Goal: Task Accomplishment & Management: Manage account settings

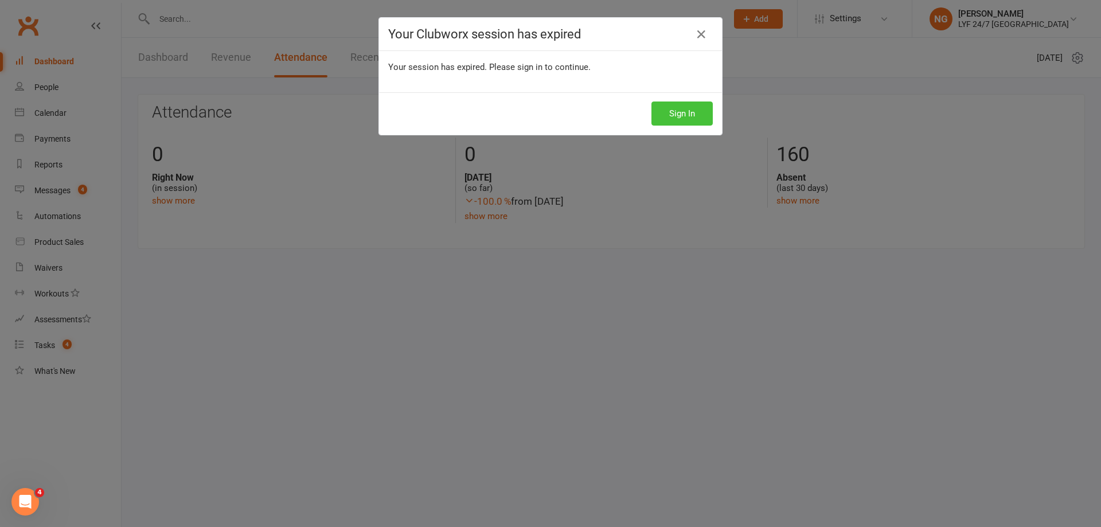
click at [688, 108] on button "Sign In" at bounding box center [681, 113] width 61 height 24
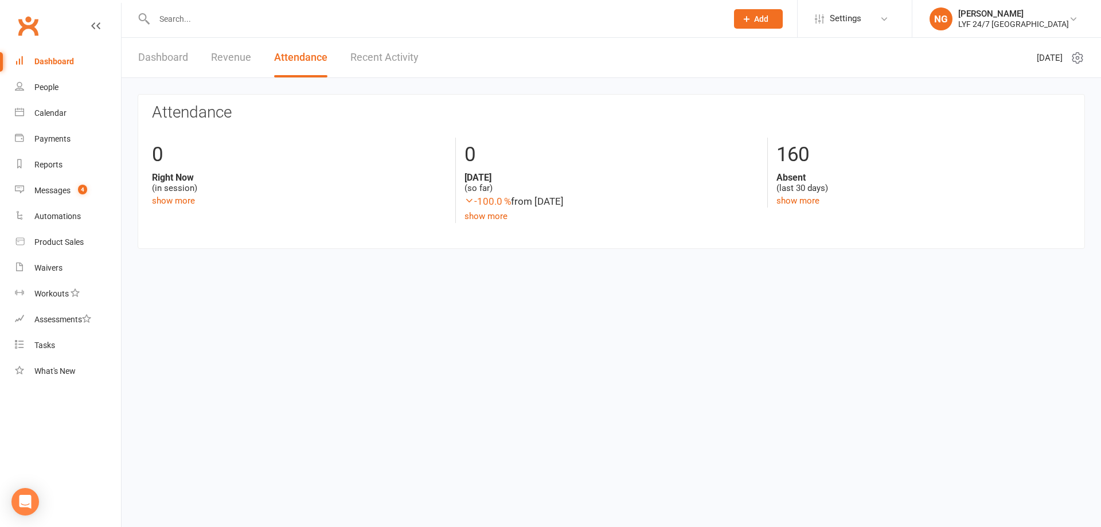
click at [337, 17] on input "text" at bounding box center [435, 19] width 568 height 16
type input "[PERSON_NAME]"
click at [296, 48] on div "[DOMAIN_NAME][EMAIL_ADDRESS][DOMAIN_NAME]" at bounding box center [317, 50] width 179 height 17
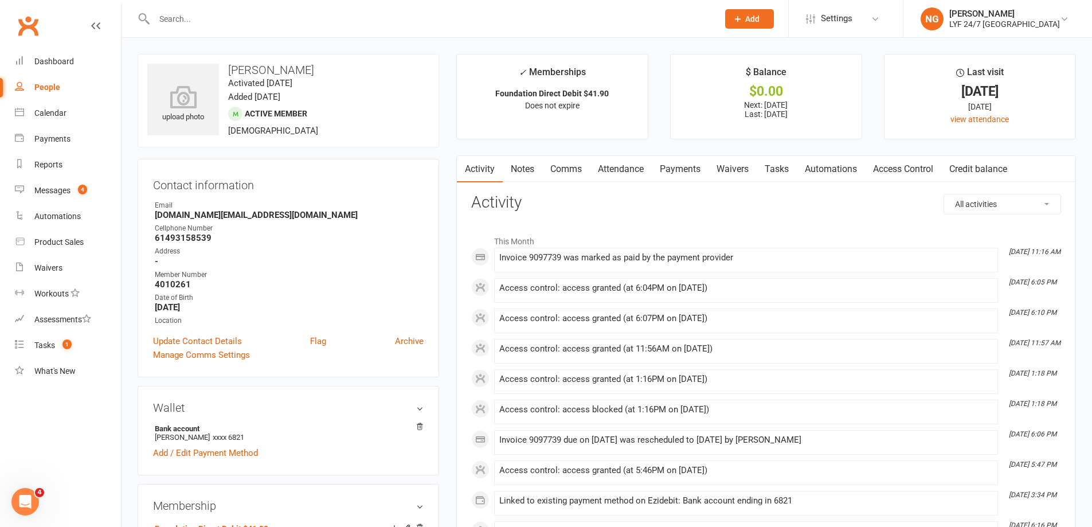
click at [689, 169] on link "Payments" at bounding box center [680, 169] width 57 height 26
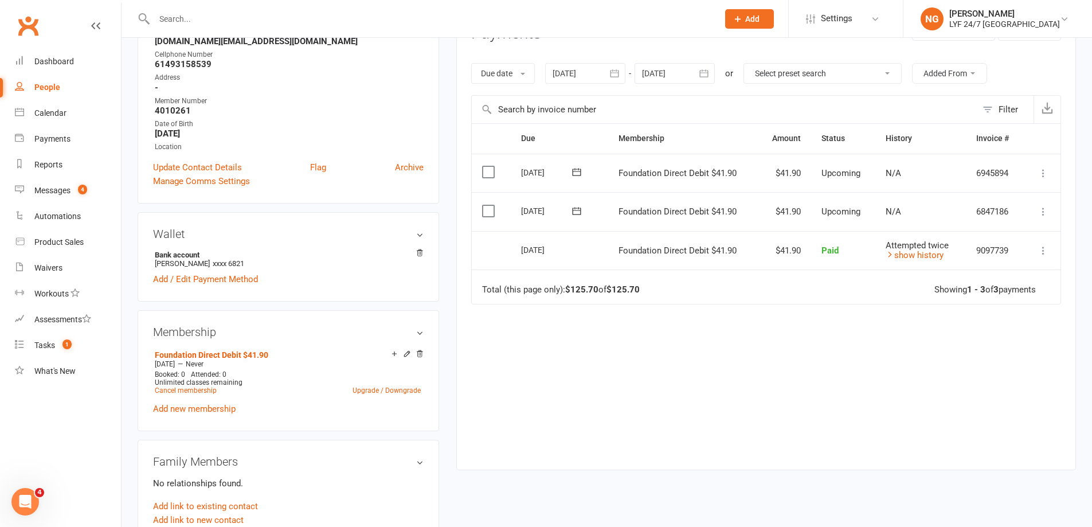
scroll to position [172, 0]
drag, startPoint x: 775, startPoint y: 253, endPoint x: 803, endPoint y: 250, distance: 28.2
click at [803, 250] on td "$41.90" at bounding box center [784, 252] width 53 height 39
click at [802, 250] on td "$41.90" at bounding box center [784, 252] width 53 height 39
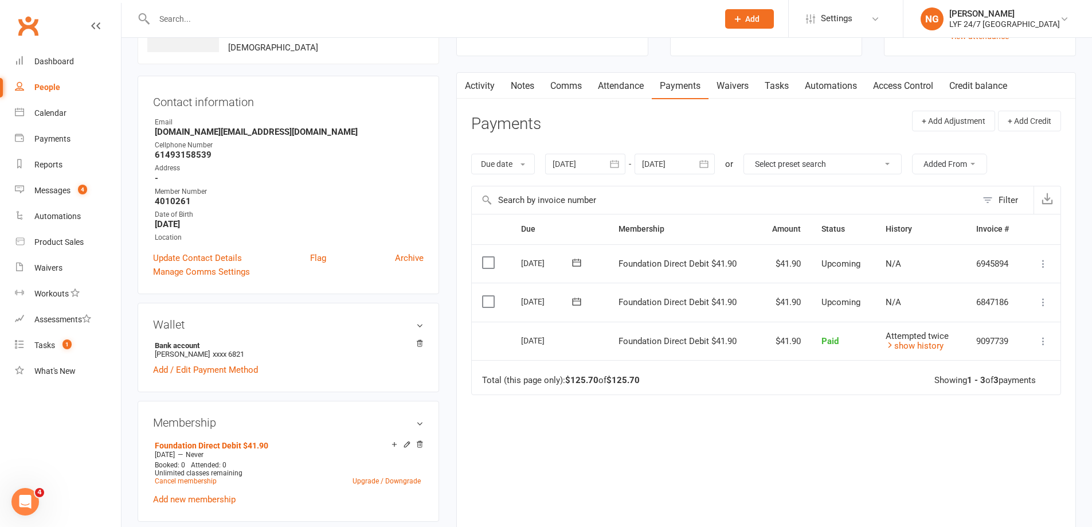
scroll to position [0, 0]
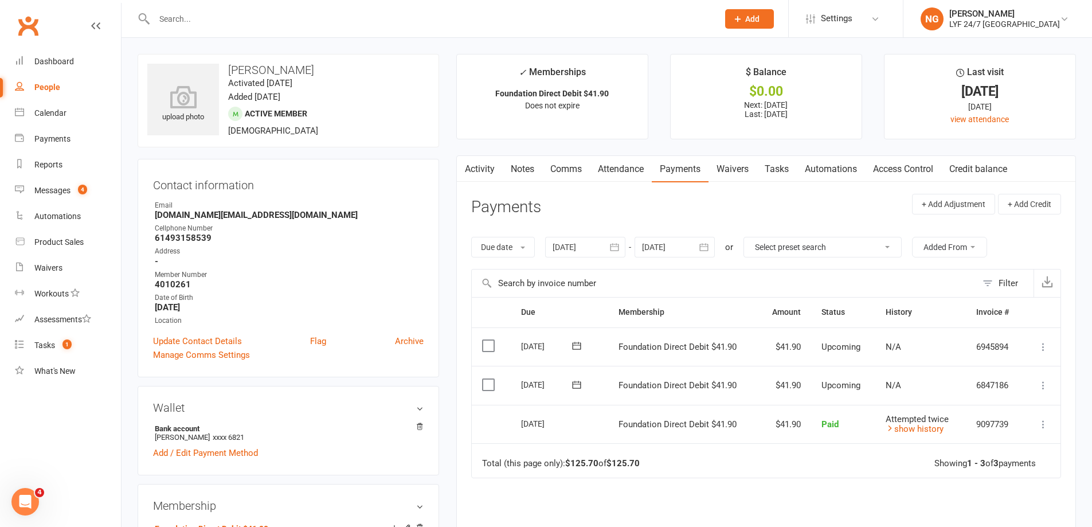
click at [1045, 428] on icon at bounding box center [1043, 424] width 11 height 11
click at [988, 452] on link "Refund" at bounding box center [993, 446] width 114 height 23
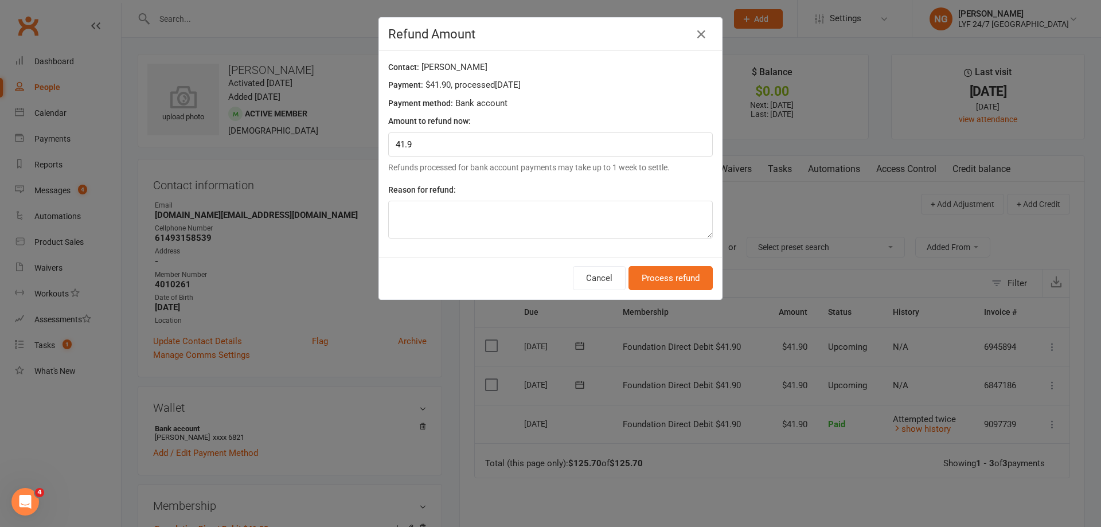
click at [521, 198] on div "Reason for refund:" at bounding box center [550, 211] width 325 height 56
click at [596, 234] on textarea at bounding box center [550, 220] width 325 height 38
type textarea "Admin"
click at [677, 282] on button "Process refund" at bounding box center [670, 278] width 84 height 24
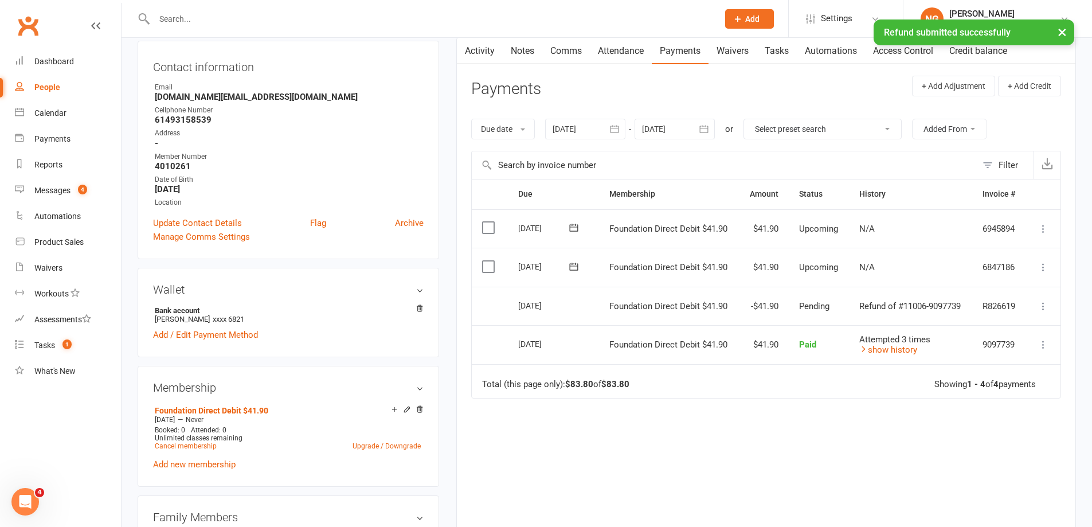
scroll to position [287, 0]
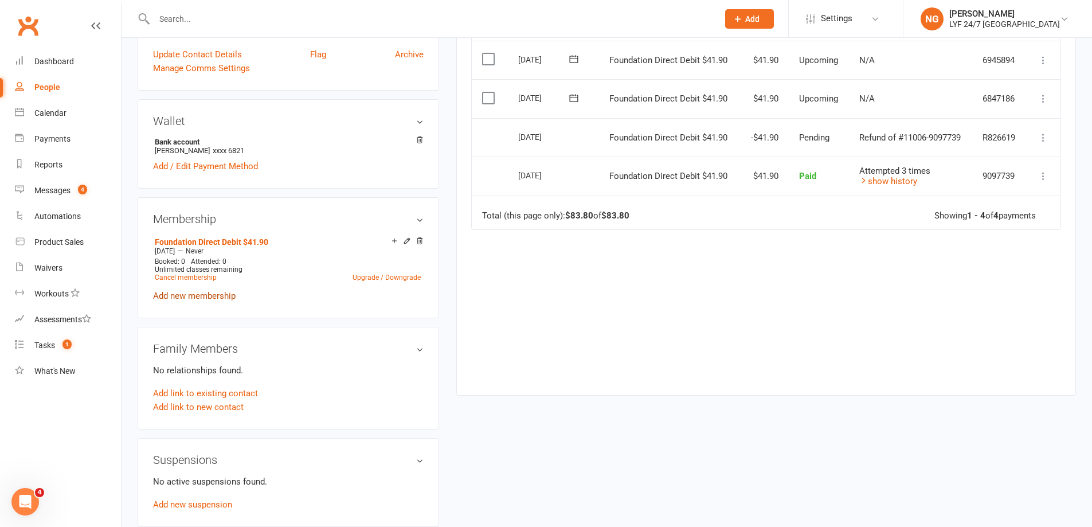
click at [191, 294] on link "Add new membership" at bounding box center [194, 296] width 83 height 10
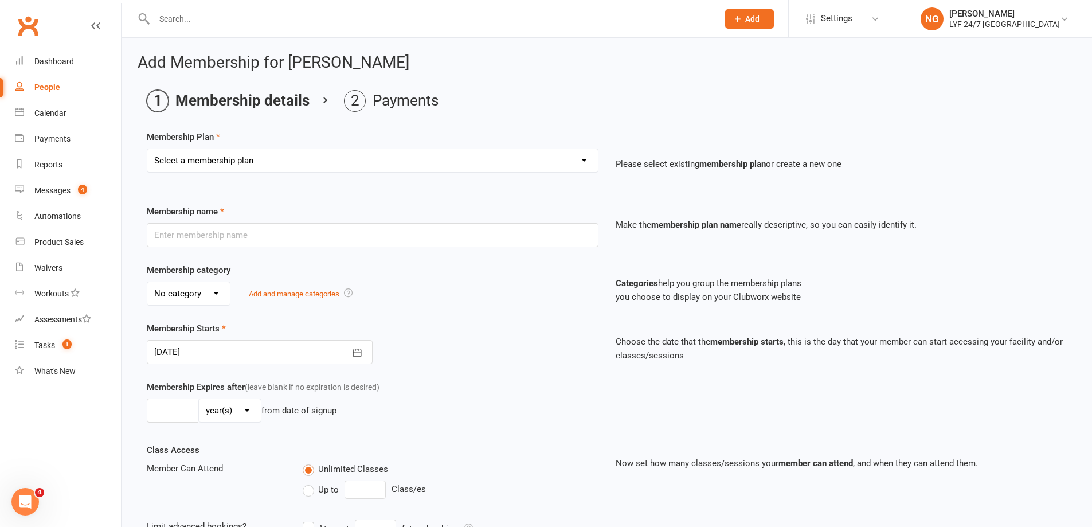
click at [457, 155] on select "Select a membership plan Create new Membership Plan Foundation Direct Debit $41…" at bounding box center [372, 160] width 451 height 23
select select "21"
click at [147, 149] on select "Select a membership plan Create new Membership Plan Foundation Direct Debit $41…" at bounding box center [372, 160] width 451 height 23
type input "NS Foundation Direct Debit $37.90"
type input "0"
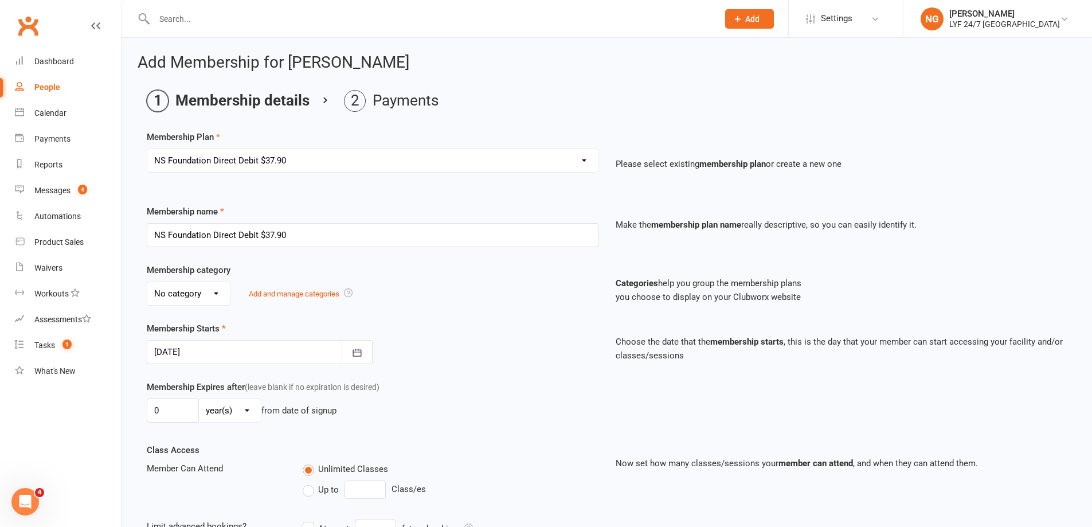
click at [217, 290] on select "No category Complimentary Foundation General Stripe Team" at bounding box center [188, 293] width 83 height 23
select select "3"
click at [147, 282] on select "No category Complimentary Foundation General Stripe Team" at bounding box center [188, 293] width 83 height 23
click at [554, 338] on div "Membership Starts [DATE] [DATE] Sun Mon Tue Wed Thu Fri Sat 31 27 28 29 30 31 0…" at bounding box center [372, 343] width 469 height 42
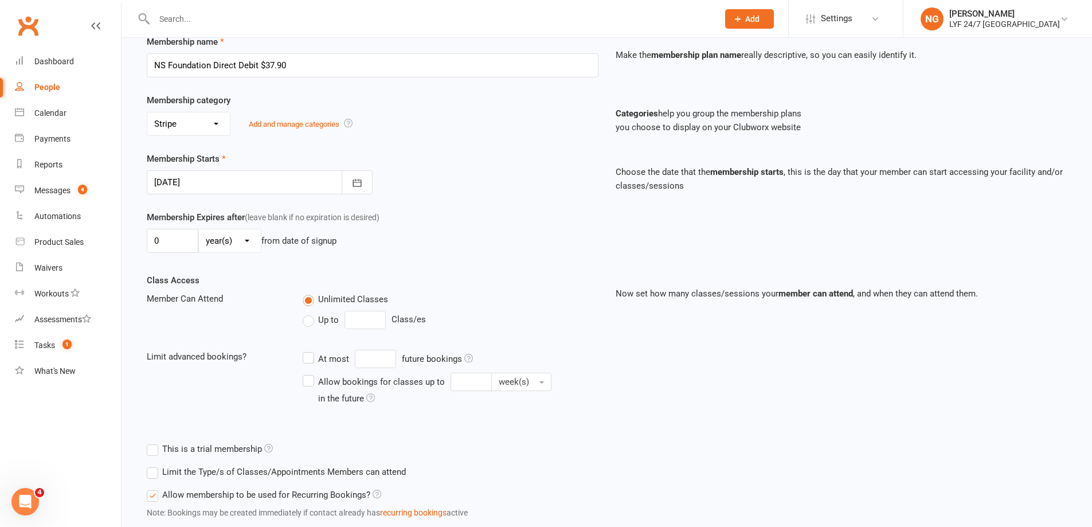
scroll to position [247, 0]
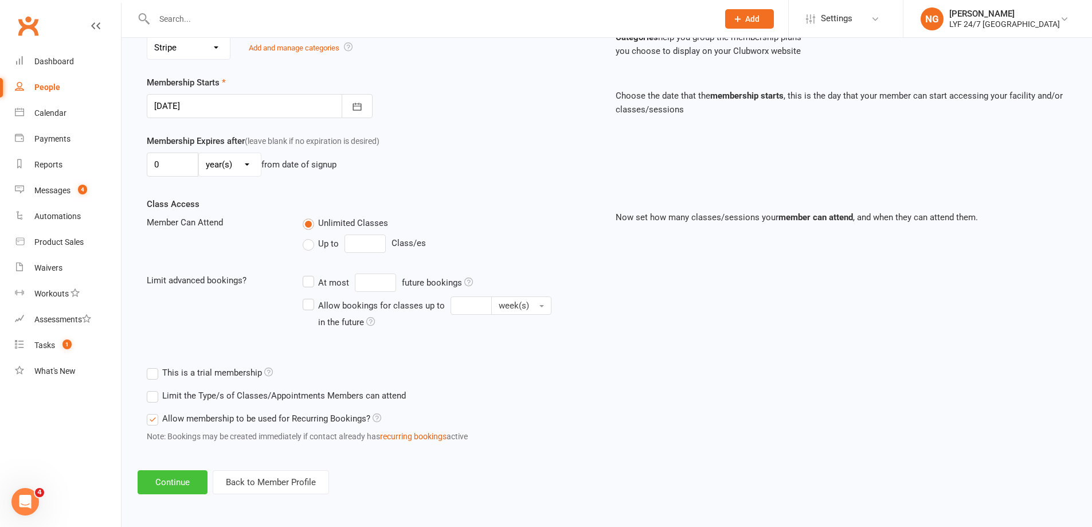
drag, startPoint x: 181, startPoint y: 478, endPoint x: 172, endPoint y: 472, distance: 10.3
click at [180, 478] on button "Continue" at bounding box center [173, 482] width 70 height 24
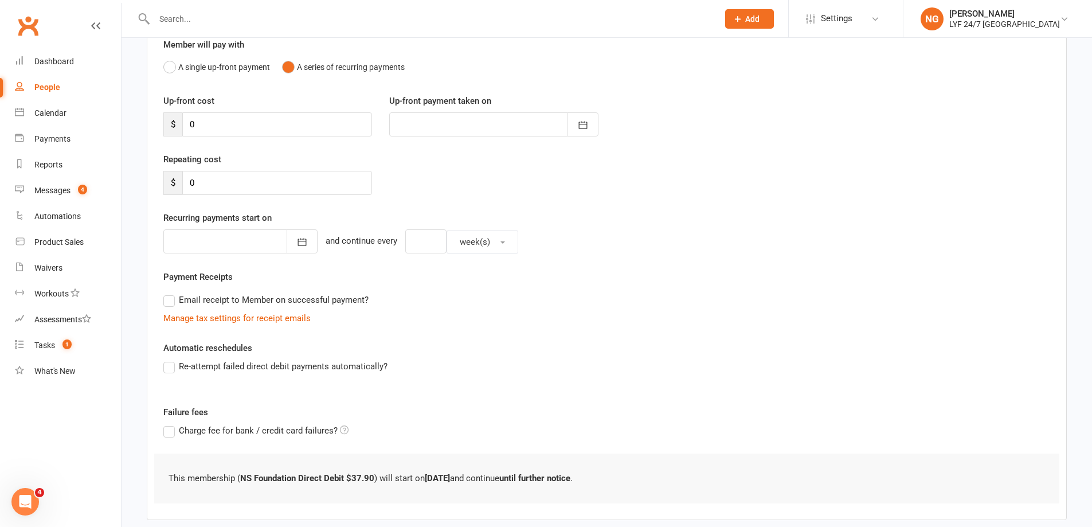
scroll to position [169, 0]
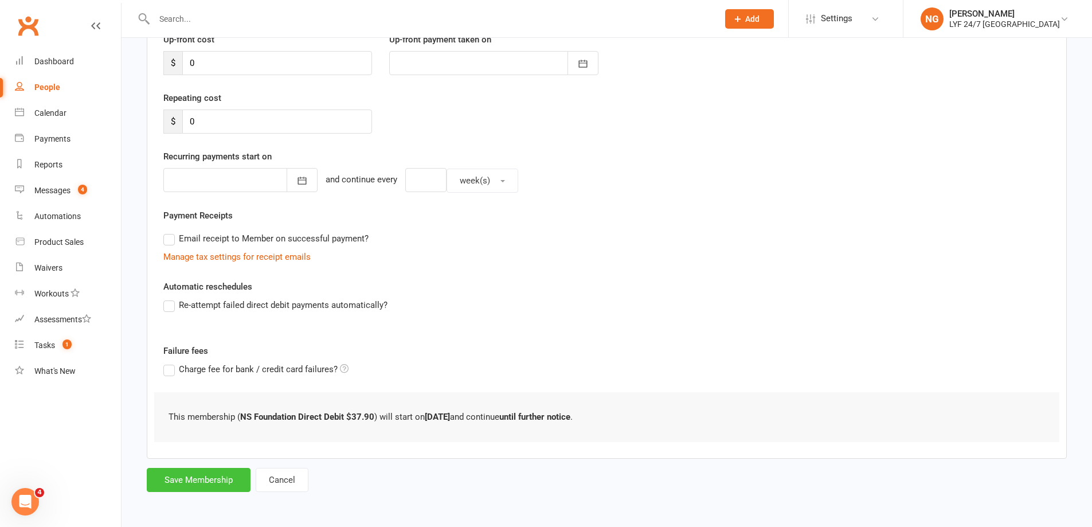
click at [194, 482] on button "Save Membership" at bounding box center [199, 480] width 104 height 24
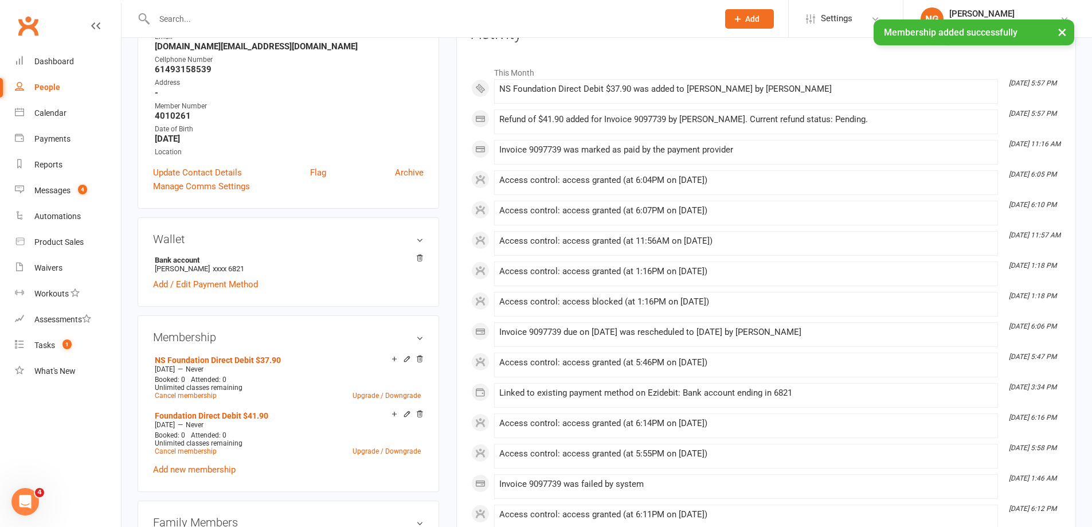
scroll to position [172, 0]
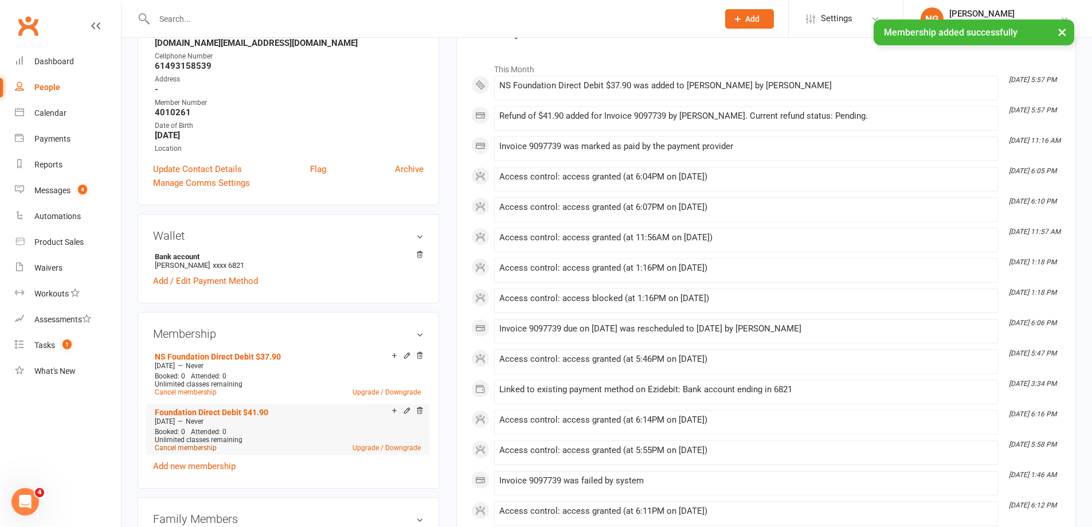
click at [208, 444] on link "Cancel membership" at bounding box center [186, 448] width 62 height 8
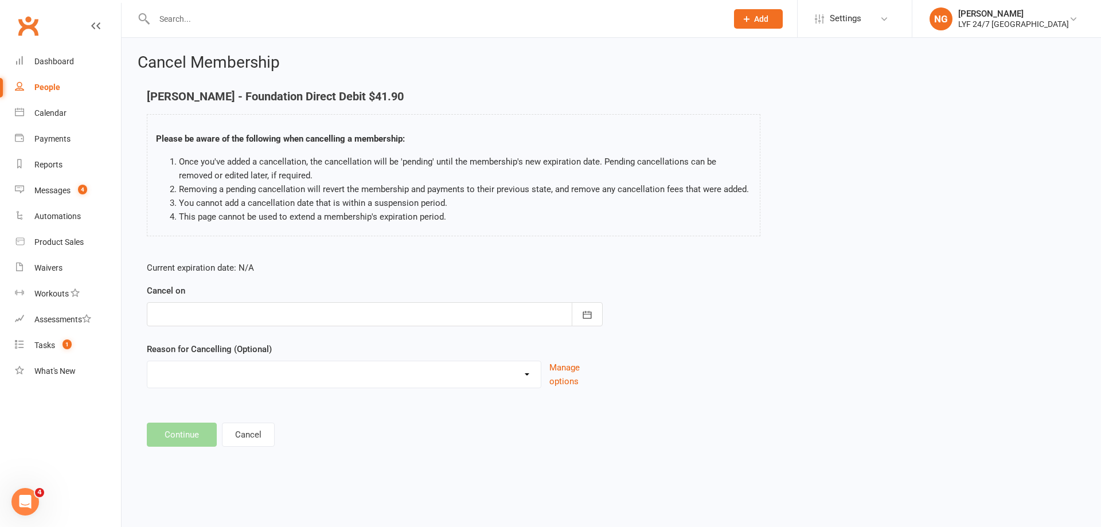
click at [286, 316] on div at bounding box center [375, 314] width 456 height 24
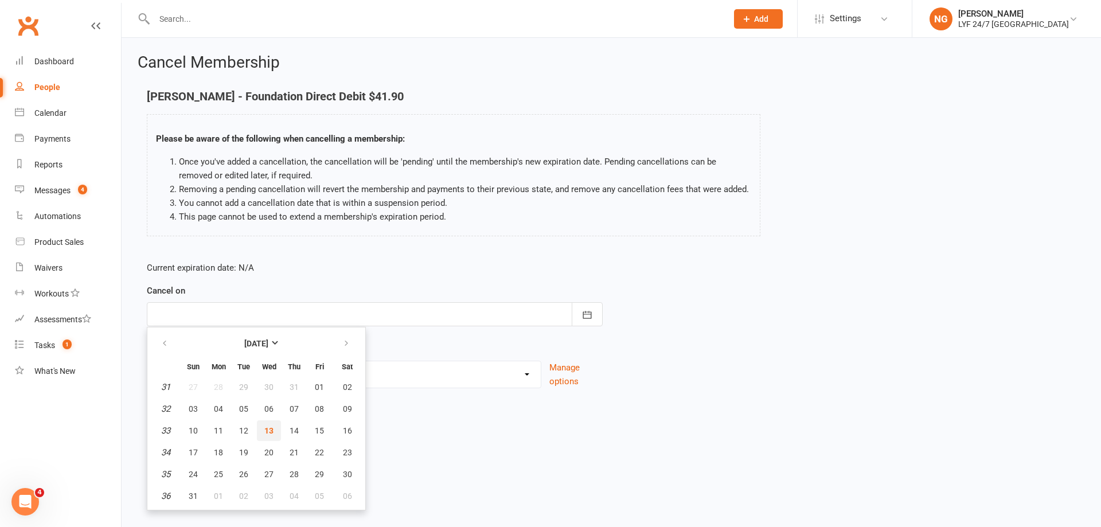
click at [265, 434] on span "13" at bounding box center [268, 430] width 9 height 9
type input "[DATE]"
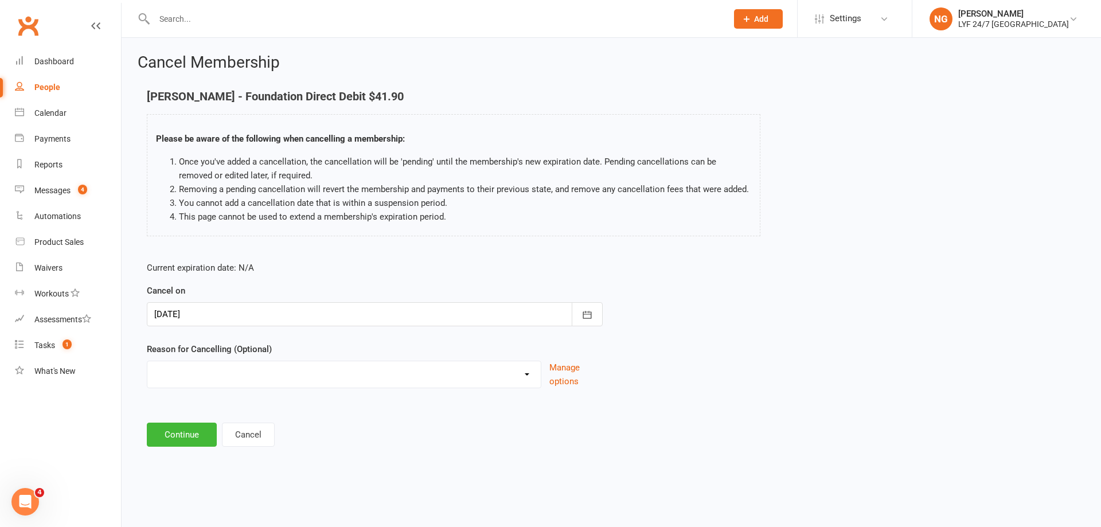
drag, startPoint x: 285, startPoint y: 373, endPoint x: 275, endPoint y: 382, distance: 13.0
click at [286, 373] on select "Holiday Injury Migration Moved Stripe Migration Time Other reason" at bounding box center [343, 372] width 393 height 23
select select "4"
click at [147, 361] on select "Holiday Injury Migration Moved Stripe Migration Time Other reason" at bounding box center [343, 372] width 393 height 23
click at [181, 431] on button "Continue" at bounding box center [182, 435] width 70 height 24
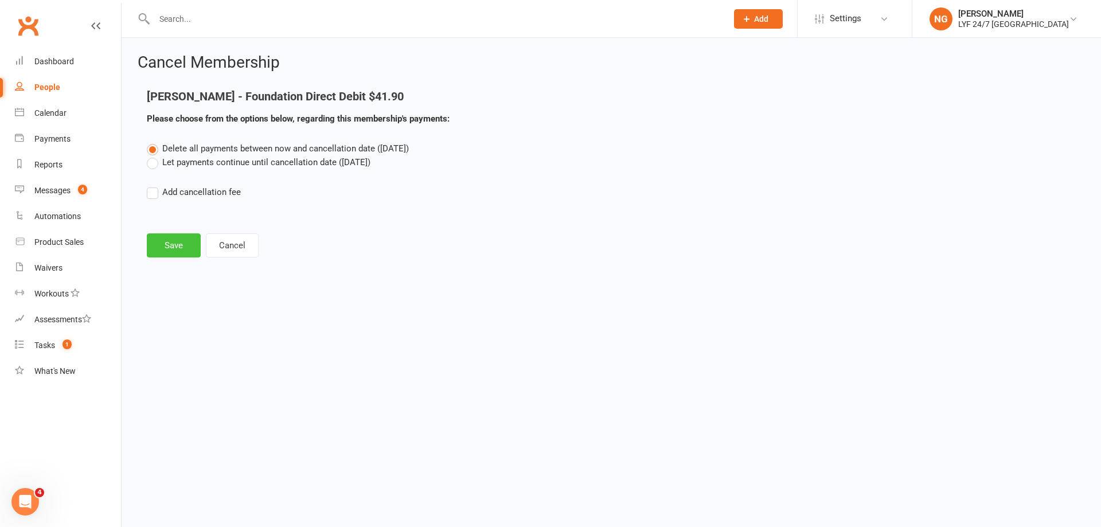
click at [171, 247] on button "Save" at bounding box center [174, 245] width 54 height 24
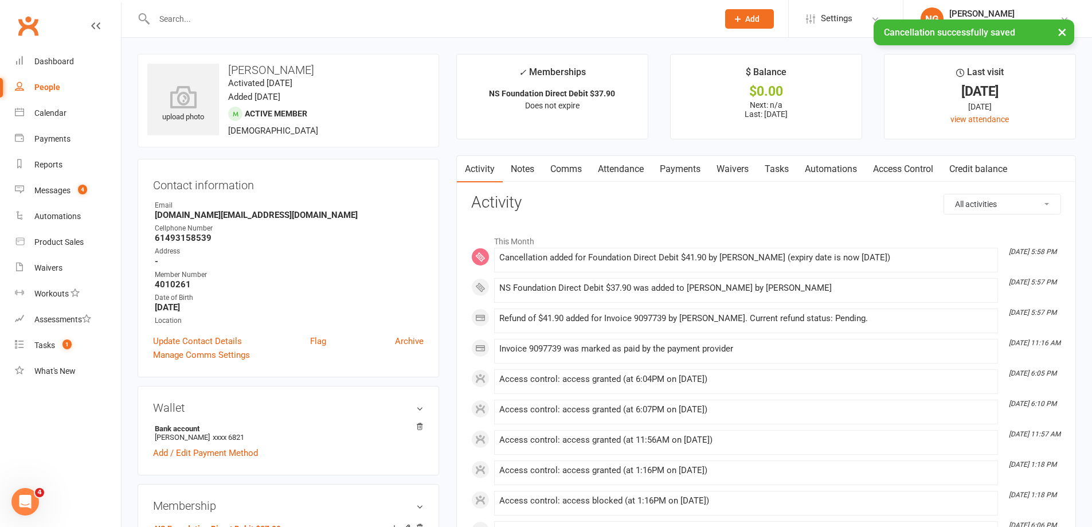
click at [685, 168] on link "Payments" at bounding box center [680, 169] width 57 height 26
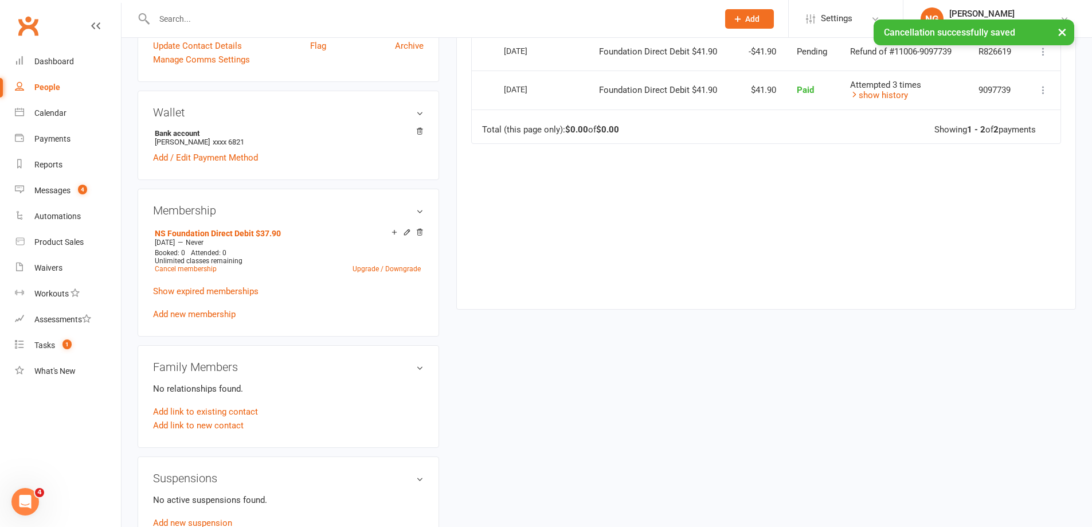
scroll to position [172, 0]
